Goal: Information Seeking & Learning: Learn about a topic

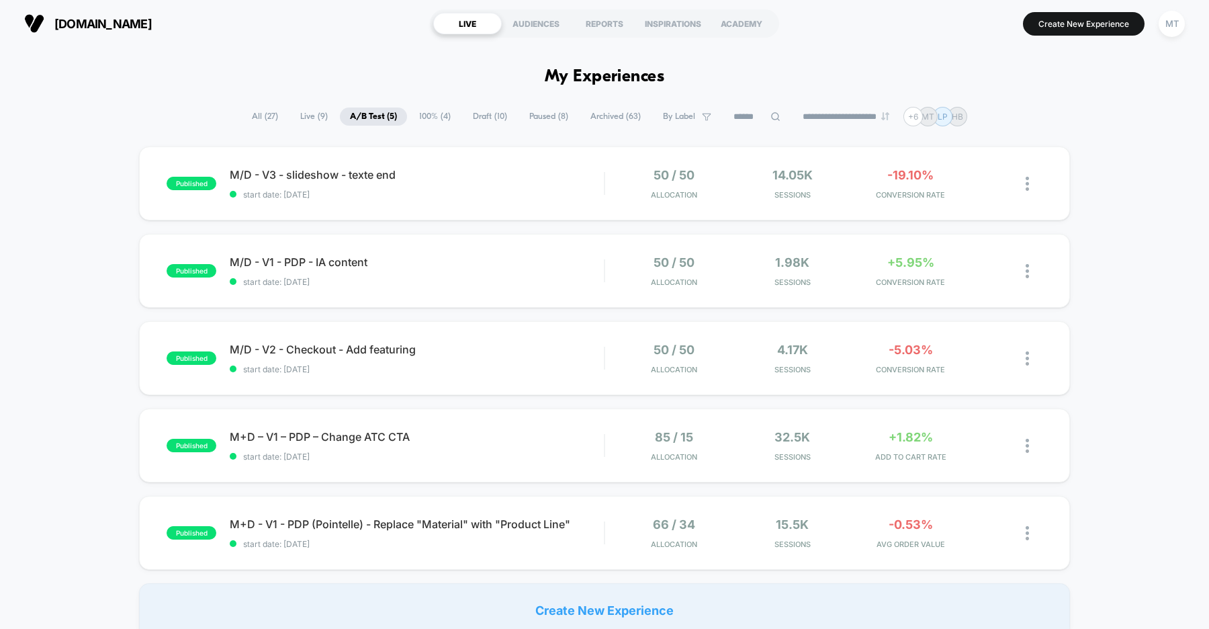
click at [75, 239] on div "published M/D - V3 - slideshow - texte end start date: 8/11/2025 50 / 50 Alloca…" at bounding box center [604, 391] width 1209 height 490
click at [451, 462] on div "published M+D – V1 – PDP – Change ATC CTA start date: 8/1/2025 85 / 15 Allocati…" at bounding box center [604, 445] width 931 height 74
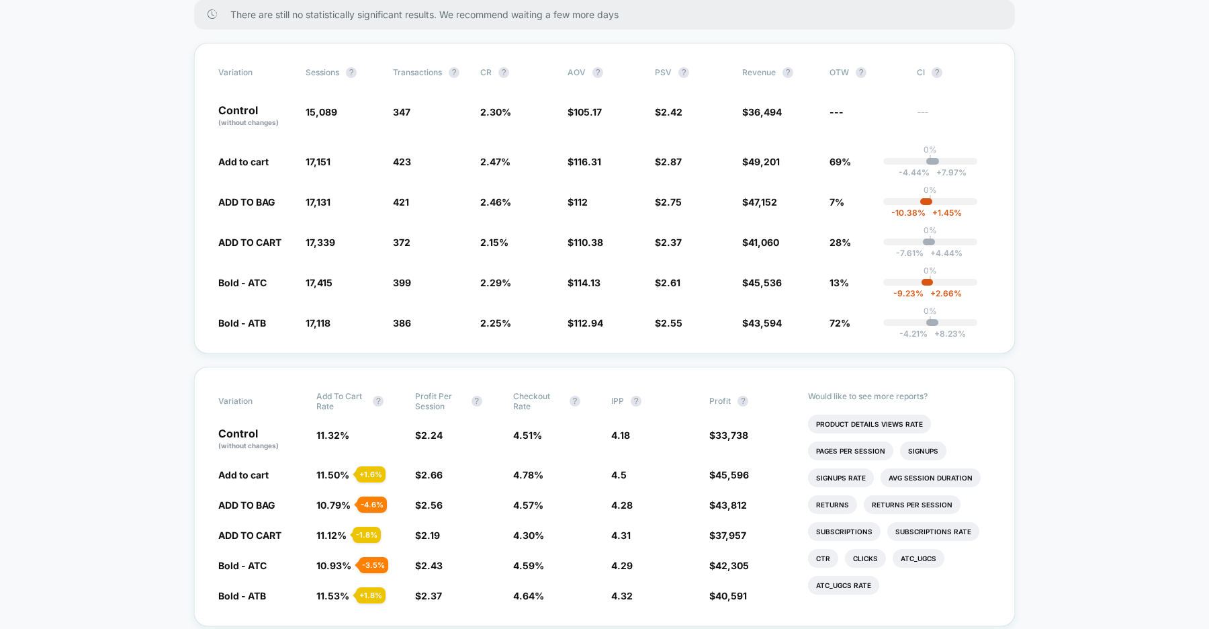
scroll to position [230, 0]
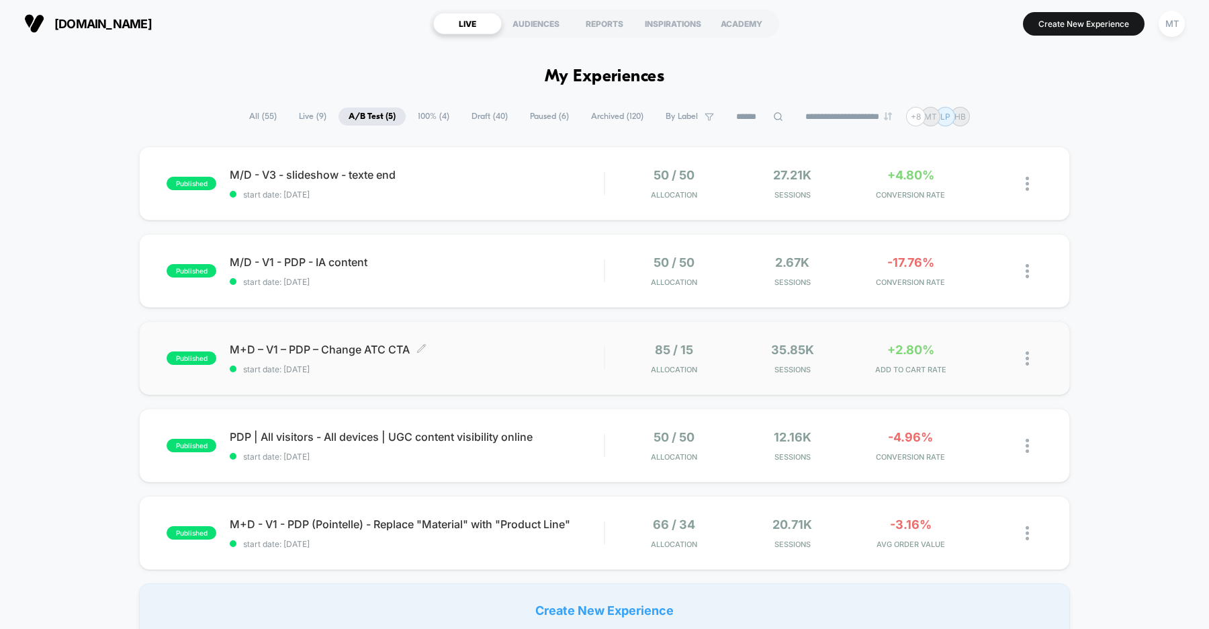
click at [451, 357] on div "M+D – V1 – PDP – Change ATC CTA Click to edit experience details Click to edit …" at bounding box center [417, 359] width 374 height 32
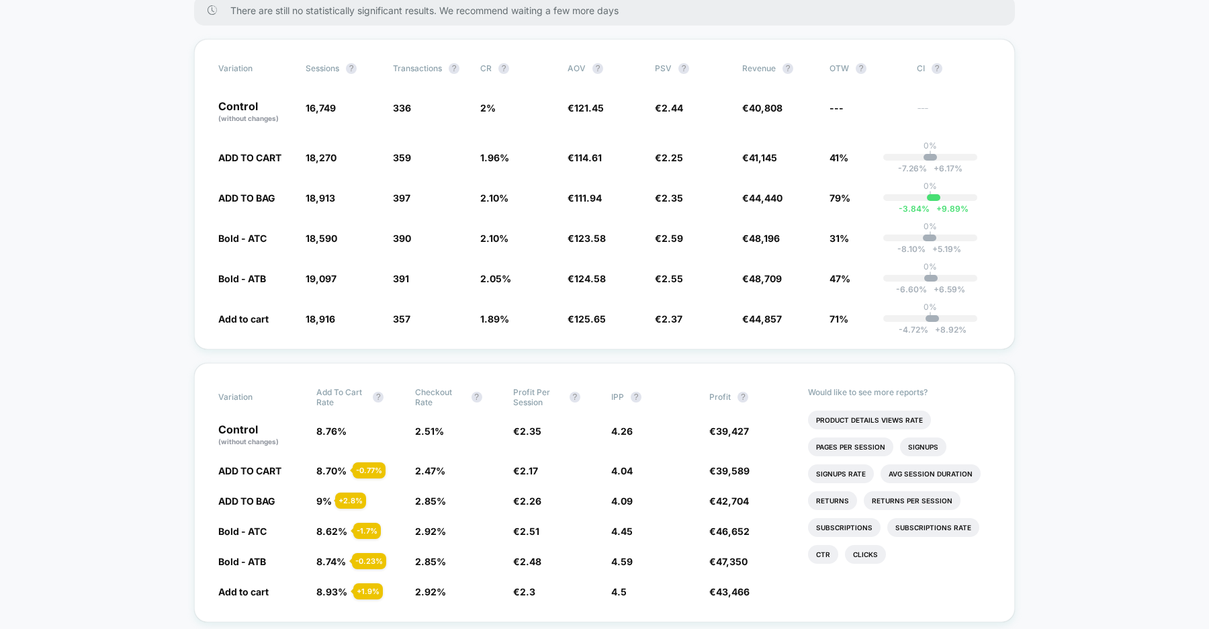
scroll to position [234, 0]
